Goal: Information Seeking & Learning: Learn about a topic

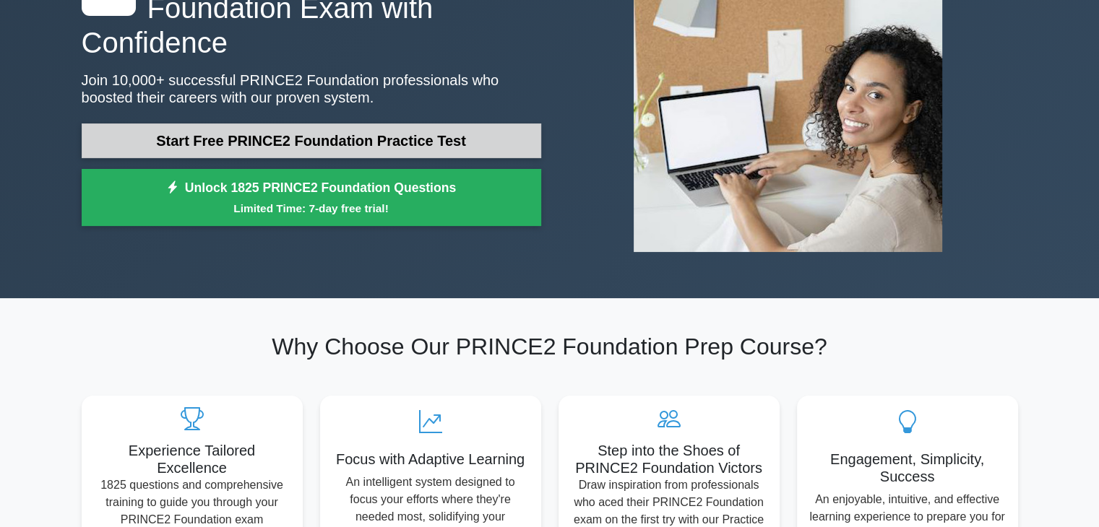
scroll to position [144, 0]
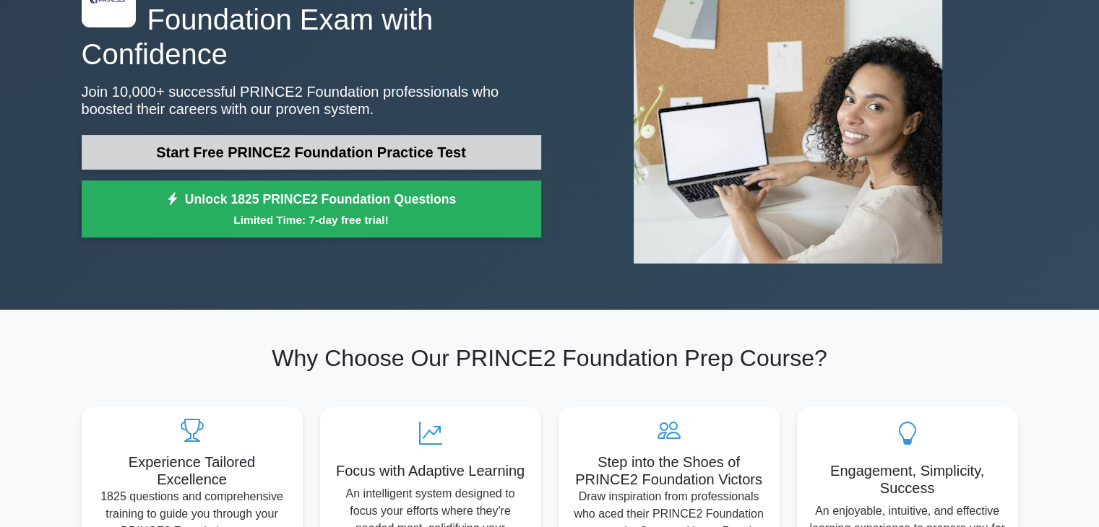
click at [413, 135] on link "Start Free PRINCE2 Foundation Practice Test" at bounding box center [311, 152] width 459 height 35
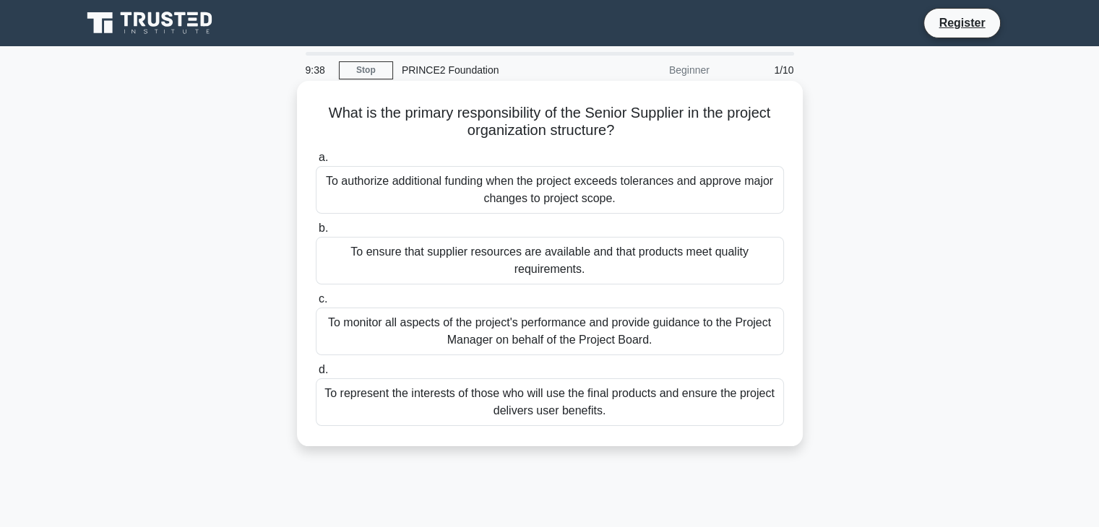
click at [472, 341] on div "To monitor all aspects of the project's performance and provide guidance to the…" at bounding box center [550, 332] width 468 height 48
click at [316, 304] on input "c. To monitor all aspects of the project's performance and provide guidance to …" at bounding box center [316, 299] width 0 height 9
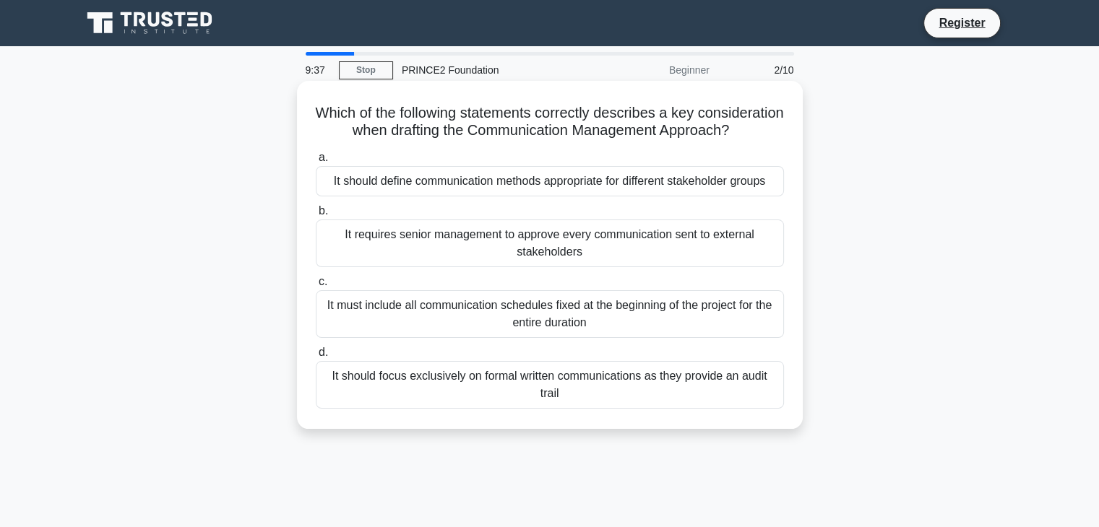
click at [480, 327] on div "It must include all communication schedules fixed at the beginning of the proje…" at bounding box center [550, 314] width 468 height 48
click at [316, 287] on input "c. It must include all communication schedules fixed at the beginning of the pr…" at bounding box center [316, 281] width 0 height 9
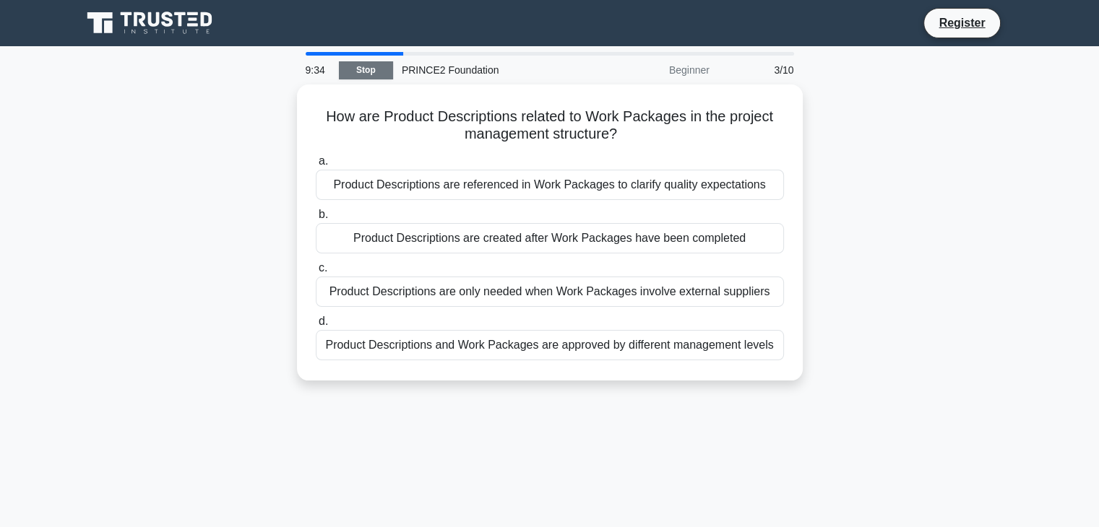
click at [374, 71] on link "Stop" at bounding box center [366, 70] width 54 height 18
